Goal: Transaction & Acquisition: Purchase product/service

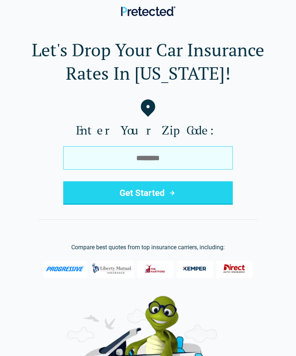
click at [140, 163] on input "tel" at bounding box center [147, 157] width 169 height 23
type input "*****"
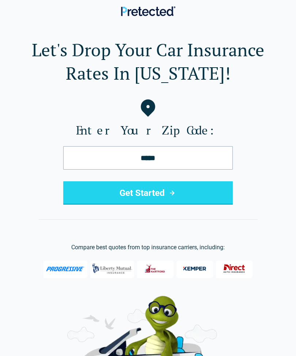
click at [149, 203] on button "Get Started" at bounding box center [147, 192] width 169 height 23
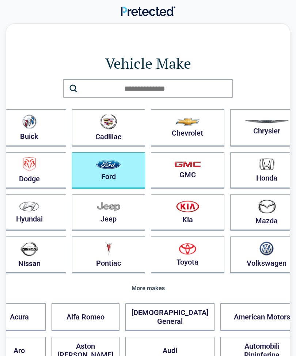
click at [121, 167] on img "button" at bounding box center [108, 164] width 24 height 9
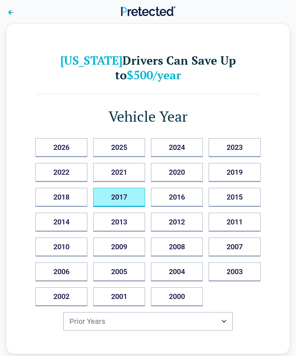
click at [123, 202] on button "2017" at bounding box center [119, 197] width 52 height 19
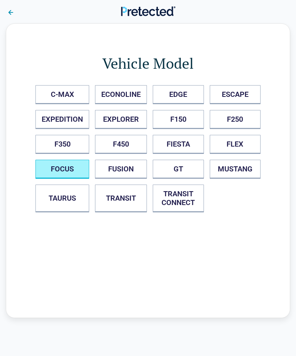
click at [69, 170] on button "FOCUS" at bounding box center [62, 169] width 54 height 19
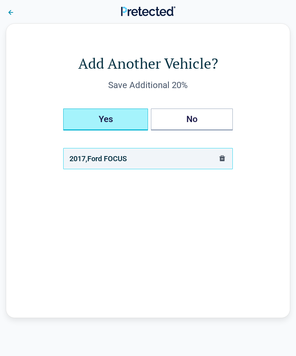
click at [112, 121] on button "Yes" at bounding box center [105, 119] width 85 height 22
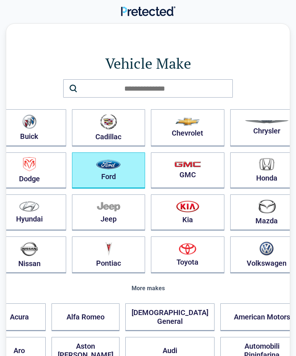
click at [117, 169] on img "button" at bounding box center [108, 164] width 24 height 9
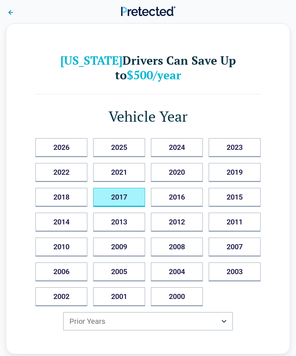
click at [123, 200] on button "2017" at bounding box center [119, 197] width 52 height 19
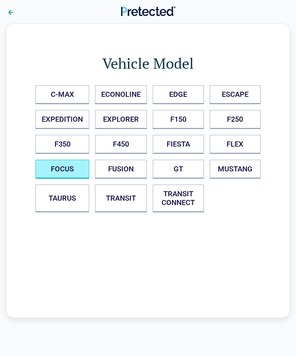
click at [65, 169] on button "FOCUS" at bounding box center [62, 169] width 54 height 19
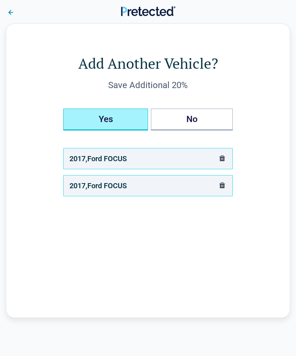
click at [114, 122] on button "Yes" at bounding box center [105, 119] width 85 height 22
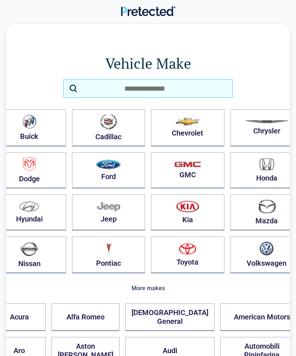
click at [149, 91] on input "search" at bounding box center [147, 88] width 169 height 18
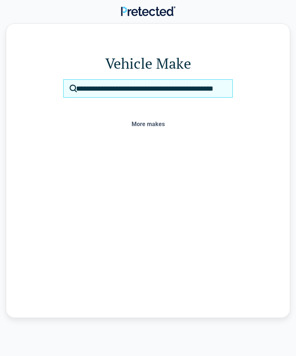
type input "**********"
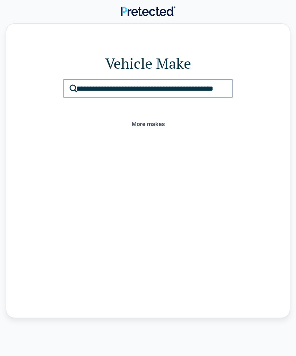
click at [154, 123] on div "More makes" at bounding box center [147, 124] width 225 height 7
